Goal: Information Seeking & Learning: Find specific fact

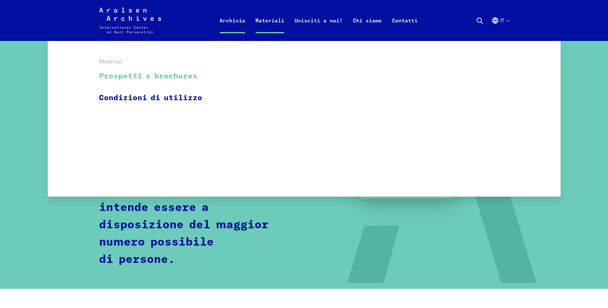
click at [119, 77] on link "Prospetti e brochures" at bounding box center [154, 76] width 111 height 21
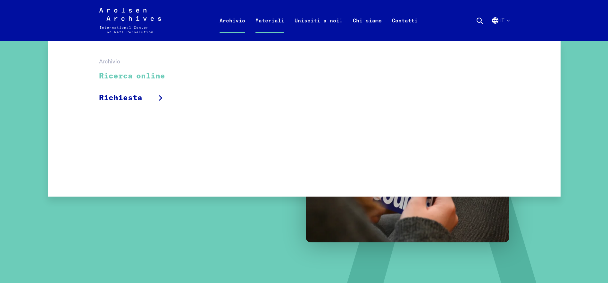
click at [127, 76] on link "Ricerca online" at bounding box center [136, 76] width 74 height 21
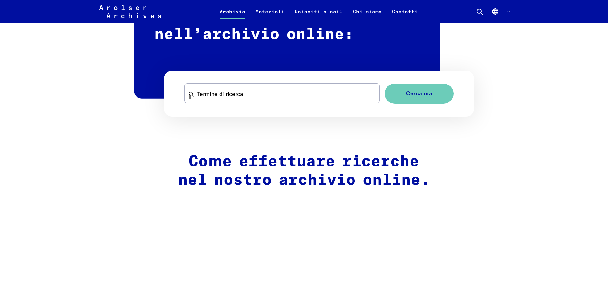
scroll to position [293, 0]
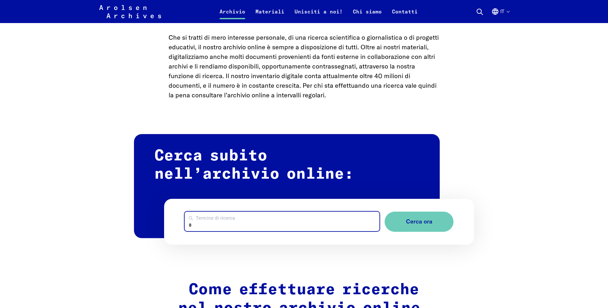
click at [239, 217] on input "Termine di ricerca" at bounding box center [281, 222] width 195 height 20
type input "**********"
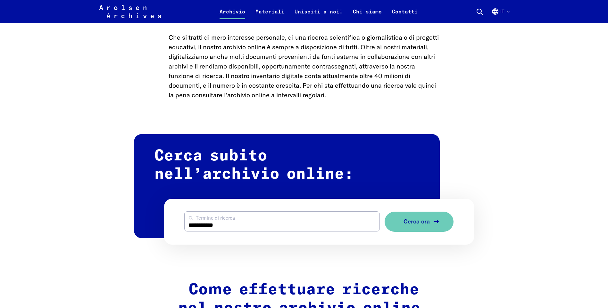
click at [429, 221] on button "Cerca ora" at bounding box center [418, 222] width 69 height 20
